Goal: Information Seeking & Learning: Learn about a topic

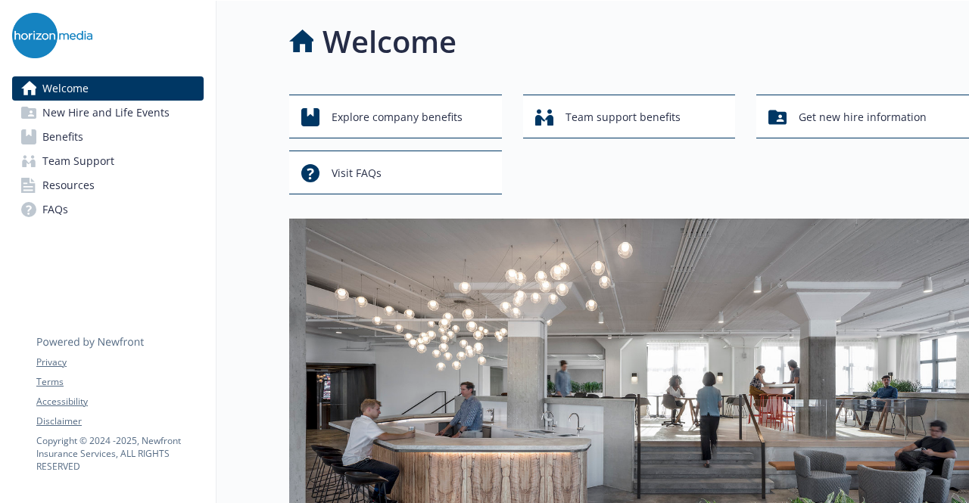
click at [136, 145] on link "Benefits" at bounding box center [108, 137] width 192 height 24
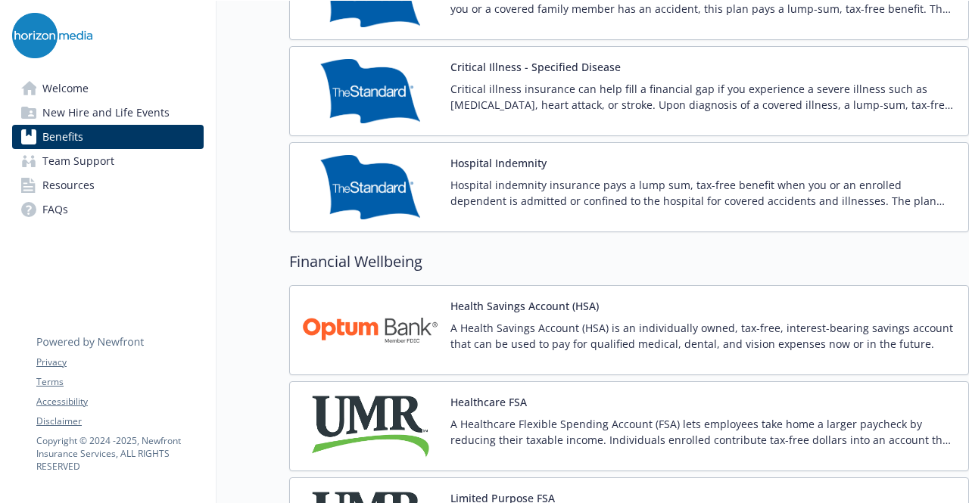
scroll to position [2044, 0]
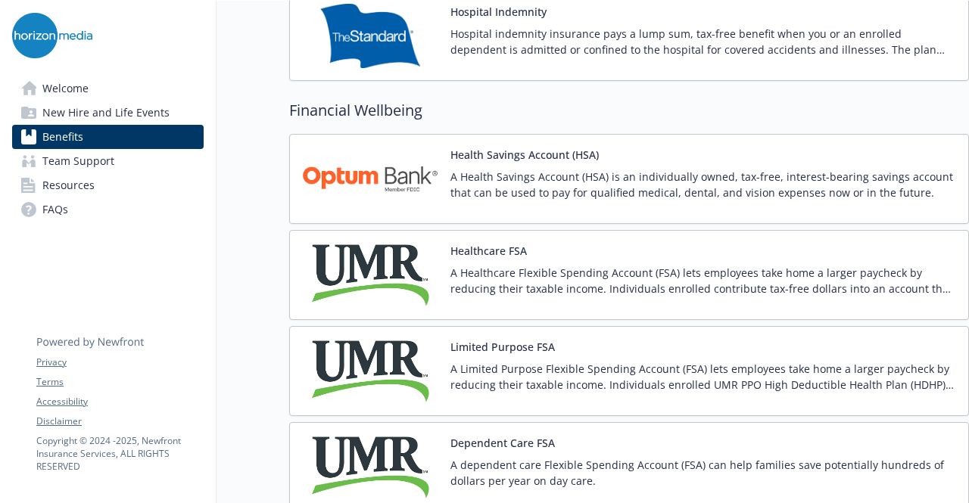
click at [115, 98] on link "Welcome" at bounding box center [108, 88] width 192 height 24
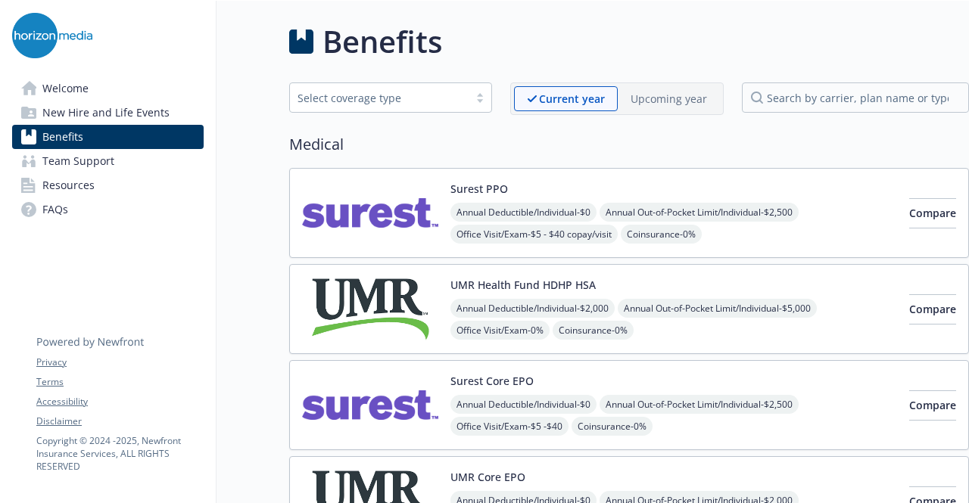
click at [43, 36] on img at bounding box center [52, 35] width 80 height 45
click at [61, 79] on span "Welcome" at bounding box center [65, 88] width 46 height 24
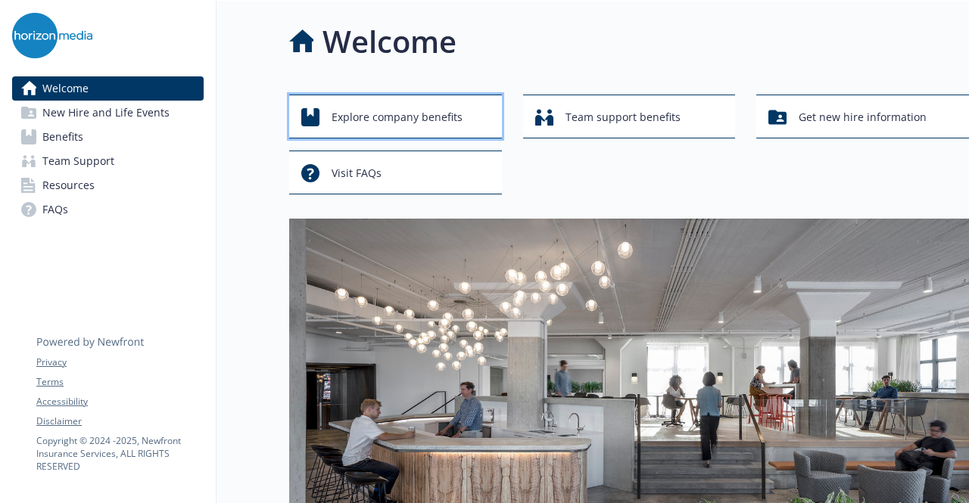
click at [394, 113] on span "Explore company benefits" at bounding box center [397, 117] width 131 height 29
